Goal: Task Accomplishment & Management: Manage account settings

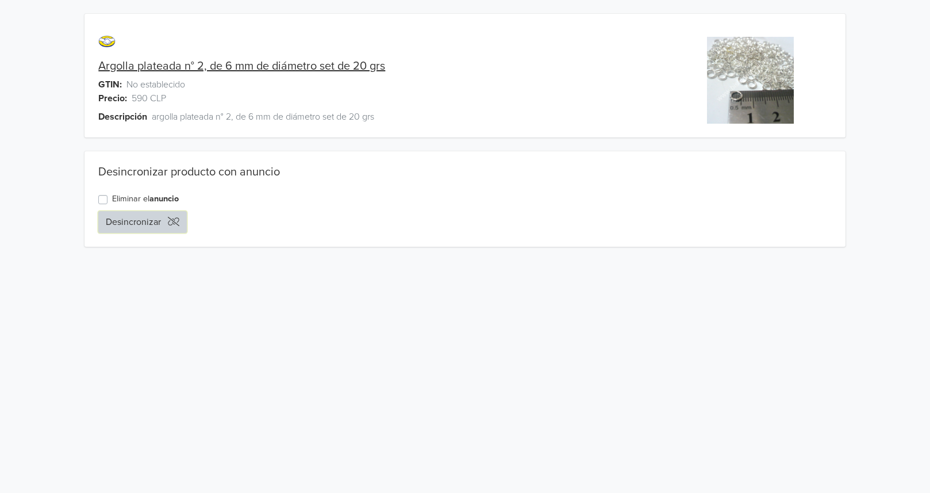
click at [113, 220] on button "Desincronizar" at bounding box center [142, 222] width 89 height 22
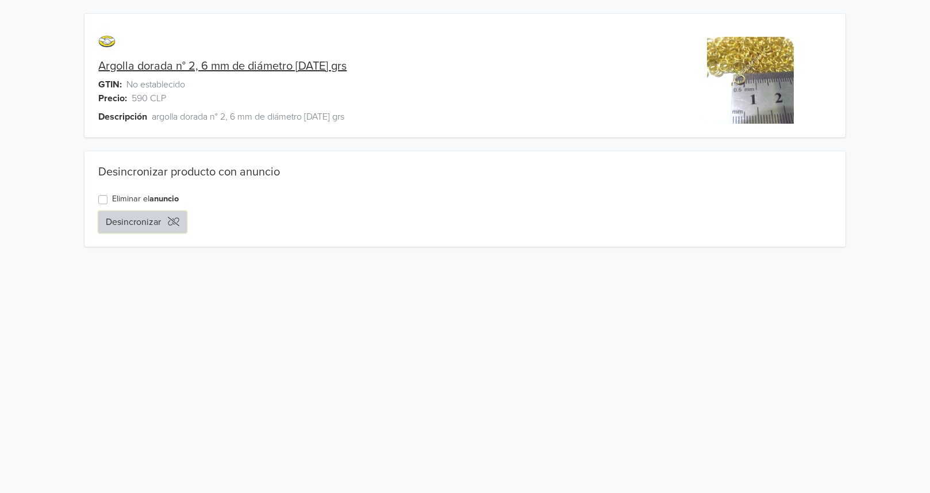
click at [128, 226] on button "Desincronizar" at bounding box center [142, 222] width 89 height 22
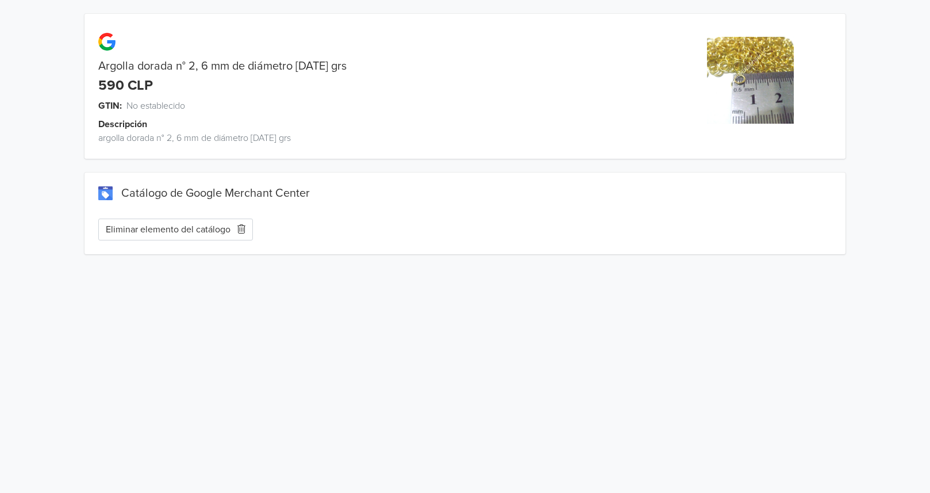
click at [103, 188] on div "Catálogo de Google Merchant Center" at bounding box center [464, 193] width 733 height 14
click at [164, 196] on div "Catálogo de Google Merchant Center" at bounding box center [464, 193] width 733 height 14
drag, startPoint x: 164, startPoint y: 196, endPoint x: 144, endPoint y: 103, distance: 95.1
click at [144, 103] on span "No establecido" at bounding box center [155, 106] width 59 height 14
click at [109, 105] on span "GTIN:" at bounding box center [110, 106] width 24 height 14
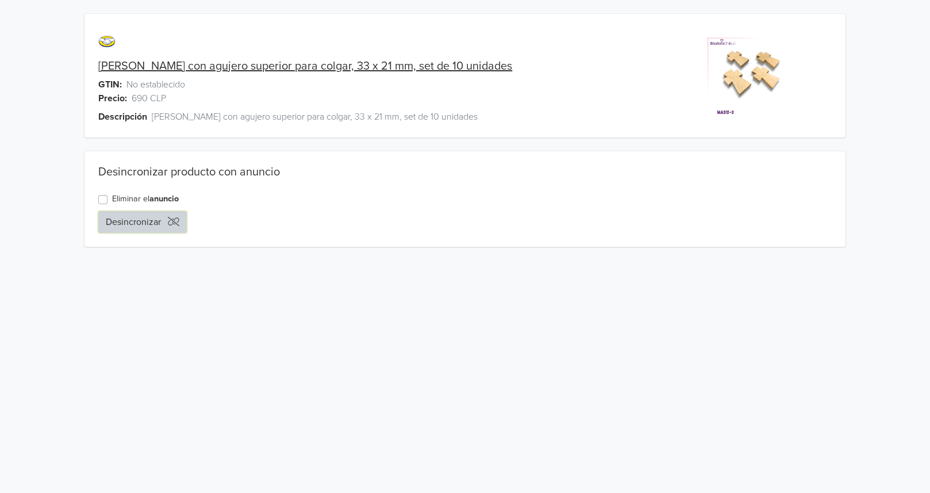
click at [136, 224] on button "Desincronizar" at bounding box center [142, 222] width 89 height 22
